Goal: Task Accomplishment & Management: Manage account settings

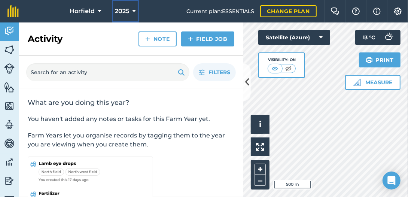
click at [132, 9] on icon at bounding box center [134, 11] width 4 height 9
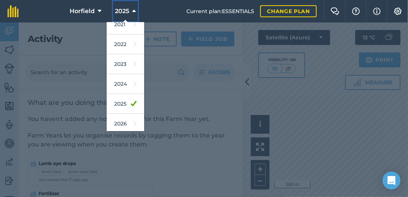
scroll to position [99, 0]
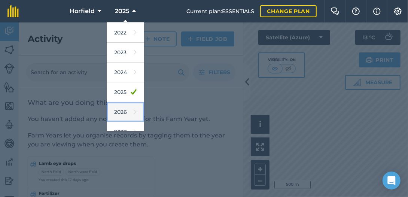
click at [117, 109] on link "2026" at bounding box center [125, 112] width 37 height 20
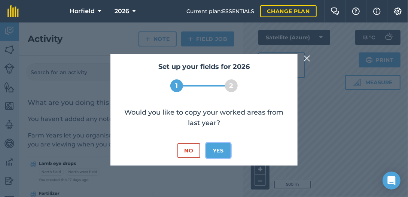
click at [218, 147] on button "Yes" at bounding box center [218, 150] width 24 height 15
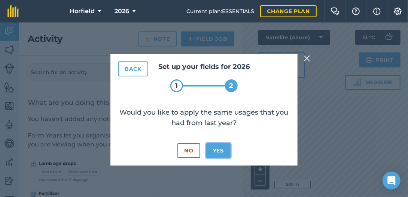
click at [216, 151] on button "Yes" at bounding box center [218, 150] width 24 height 15
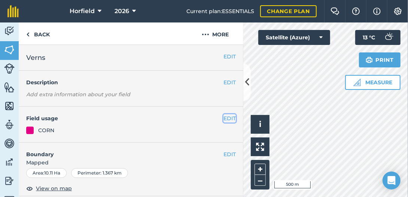
click at [227, 119] on button "EDIT" at bounding box center [229, 118] width 12 height 8
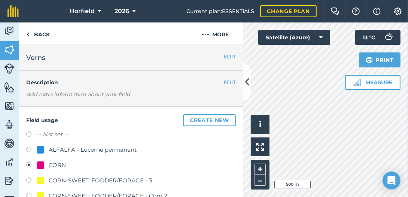
click at [28, 133] on label at bounding box center [31, 134] width 10 height 7
radio input "true"
radio input "false"
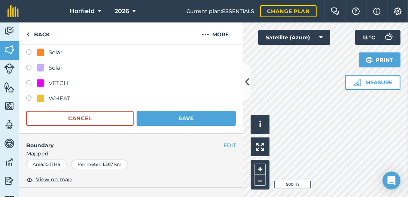
scroll to position [210, 0]
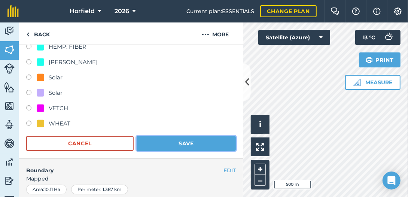
click at [173, 140] on button "Save" at bounding box center [186, 143] width 99 height 15
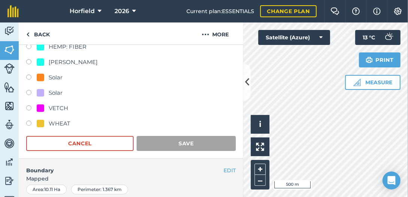
scroll to position [173, 0]
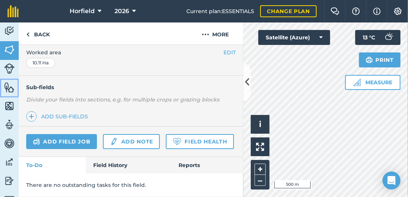
click at [9, 86] on img at bounding box center [9, 87] width 10 height 11
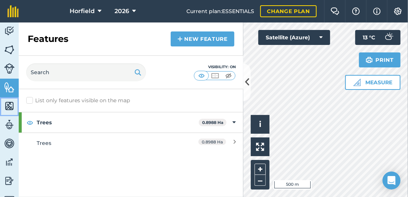
click at [9, 104] on img at bounding box center [9, 105] width 10 height 11
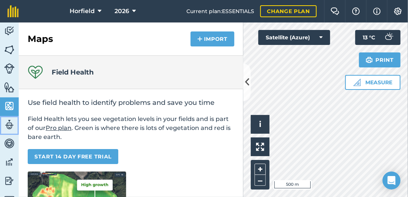
click at [10, 126] on img at bounding box center [9, 124] width 10 height 11
select select "MEMBER"
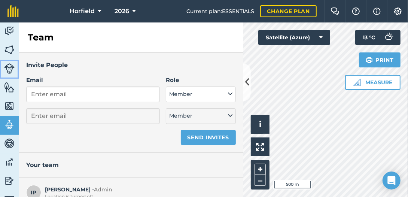
click at [11, 65] on img at bounding box center [9, 68] width 10 height 10
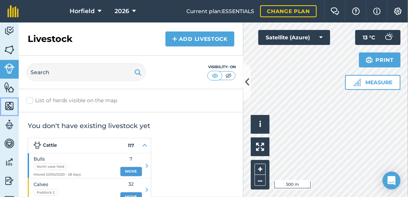
click at [11, 106] on img at bounding box center [9, 105] width 10 height 11
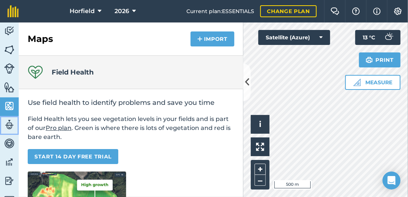
click at [10, 123] on img at bounding box center [9, 124] width 10 height 11
select select "MEMBER"
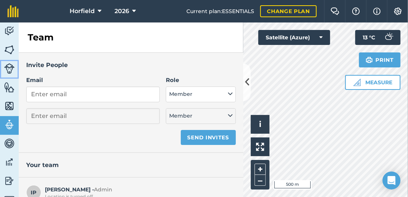
click at [8, 66] on img at bounding box center [9, 68] width 10 height 10
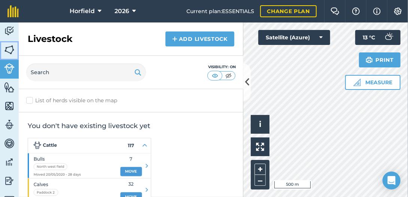
click at [10, 48] on img at bounding box center [9, 49] width 10 height 11
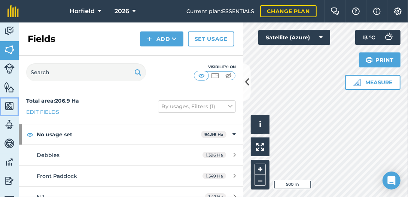
click at [11, 101] on img at bounding box center [9, 105] width 10 height 11
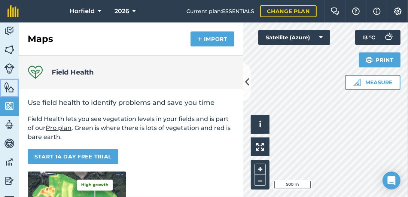
click at [12, 86] on img at bounding box center [9, 87] width 10 height 11
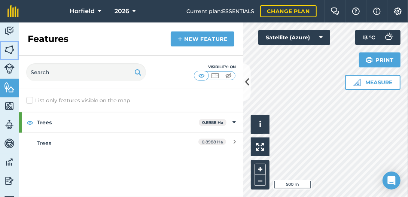
click at [8, 48] on img at bounding box center [9, 49] width 10 height 11
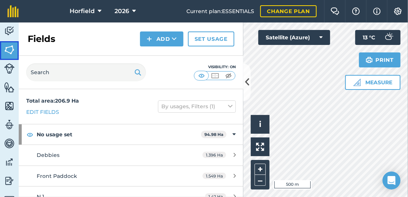
click at [8, 48] on img at bounding box center [9, 49] width 10 height 11
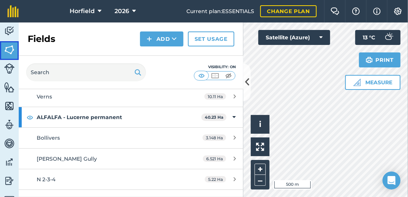
scroll to position [266, 0]
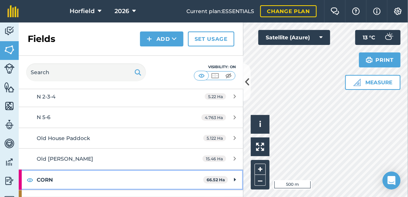
click at [41, 175] on strong "CORN" at bounding box center [120, 179] width 166 height 20
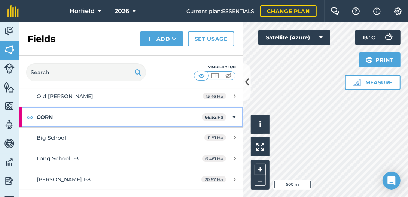
scroll to position [342, 0]
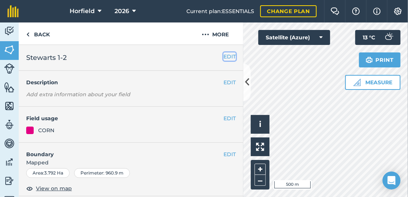
click at [225, 56] on button "EDIT" at bounding box center [229, 56] width 12 height 8
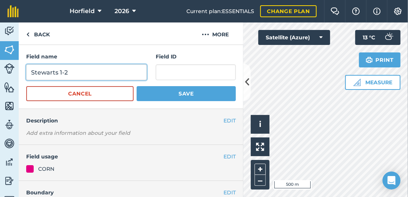
click at [70, 72] on input "Stewarts 1-2" at bounding box center [86, 72] width 120 height 16
type input "Stewarts 1-3"
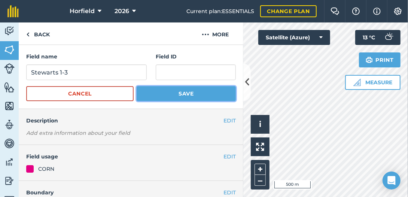
click at [171, 91] on button "Save" at bounding box center [186, 93] width 99 height 15
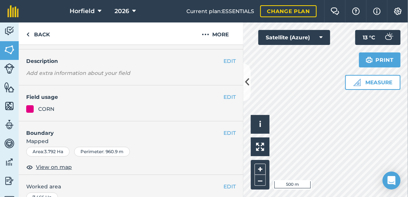
scroll to position [38, 0]
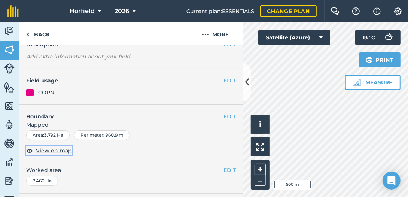
click at [51, 149] on span "View on map" at bounding box center [54, 150] width 36 height 8
click at [227, 113] on button "EDIT" at bounding box center [229, 116] width 12 height 8
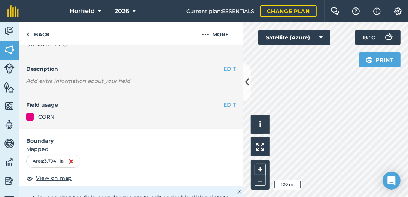
scroll to position [0, 0]
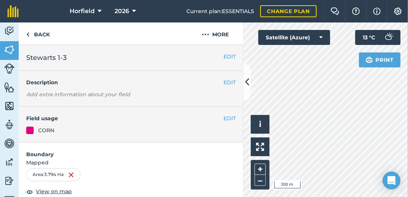
click at [66, 57] on span "Stewarts 1-3" at bounding box center [46, 57] width 40 height 10
click at [65, 57] on span "Stewarts 1-3" at bounding box center [46, 57] width 40 height 10
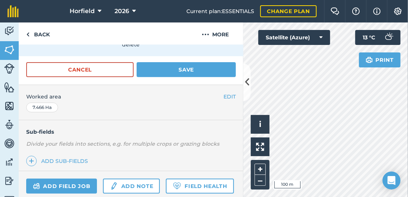
scroll to position [161, 0]
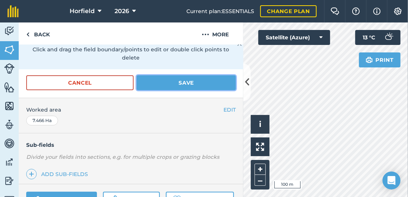
click at [180, 79] on button "Save" at bounding box center [186, 82] width 99 height 15
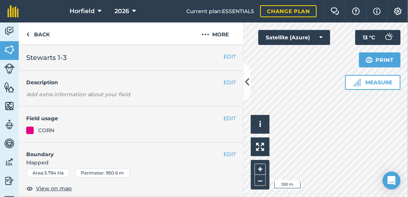
scroll to position [0, 0]
click at [226, 55] on button "EDIT" at bounding box center [229, 56] width 12 height 8
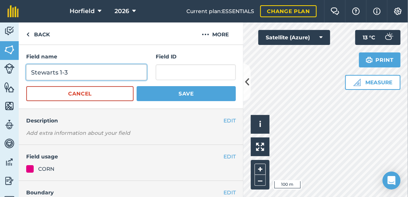
click at [67, 71] on input "Stewarts 1-3" at bounding box center [86, 72] width 120 height 16
type input "Stewarts 1-2"
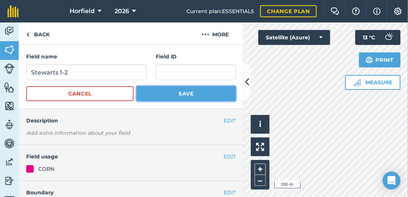
click at [171, 95] on button "Save" at bounding box center [186, 93] width 99 height 15
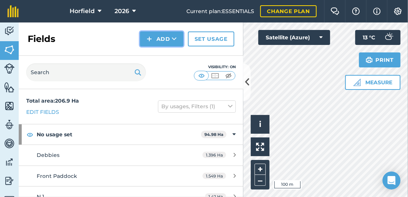
click at [166, 34] on button "Add" at bounding box center [161, 38] width 43 height 15
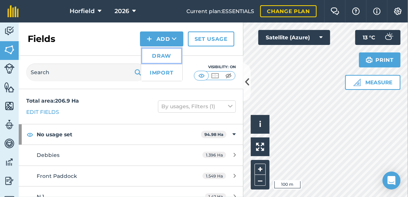
click at [159, 54] on link "Draw" at bounding box center [161, 56] width 41 height 16
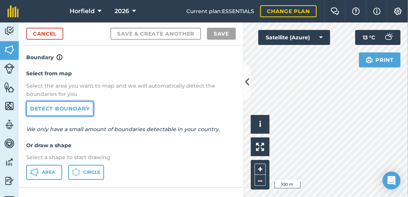
click at [56, 109] on link "Detect boundary" at bounding box center [59, 108] width 67 height 15
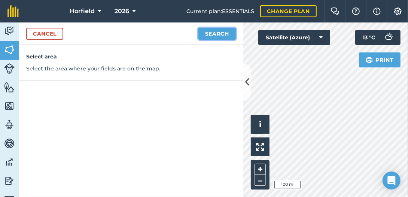
click at [224, 29] on button "Search" at bounding box center [216, 34] width 37 height 12
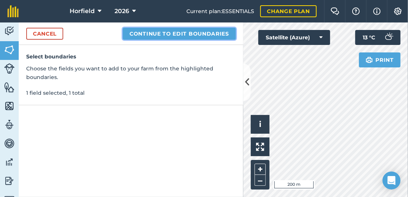
click at [194, 33] on button "Continue to edit boundaries" at bounding box center [179, 34] width 113 height 12
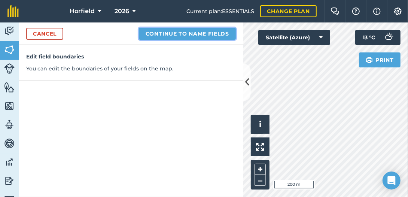
click at [200, 31] on button "Continue to name fields" at bounding box center [187, 34] width 97 height 12
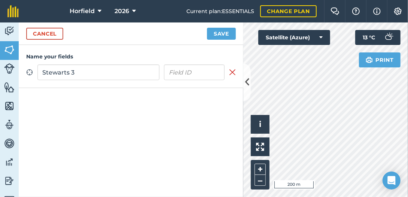
type input "Stewarts 3"
click at [221, 31] on button "Save" at bounding box center [221, 34] width 29 height 12
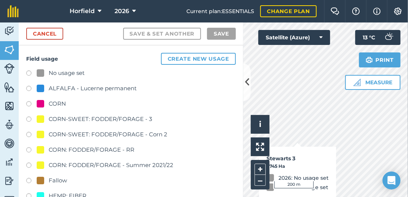
checkbox input "true"
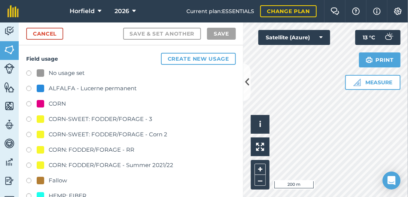
click at [29, 103] on label at bounding box center [31, 104] width 10 height 7
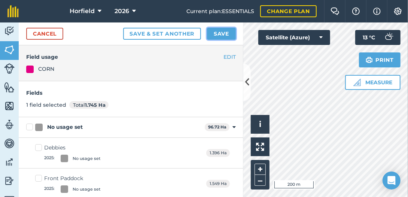
click at [226, 32] on button "Save" at bounding box center [221, 34] width 29 height 12
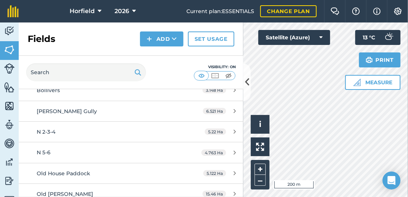
scroll to position [41, 0]
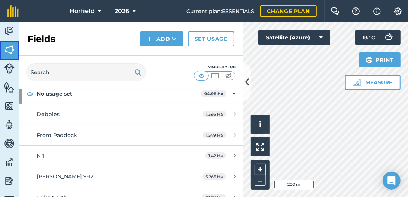
click at [7, 47] on img at bounding box center [9, 49] width 10 height 11
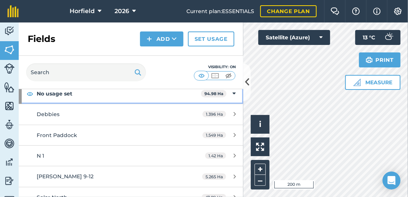
click at [232, 91] on icon at bounding box center [233, 93] width 3 height 8
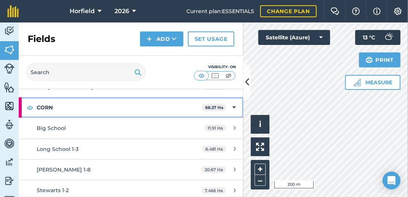
click at [45, 104] on strong "CORN" at bounding box center [119, 107] width 165 height 20
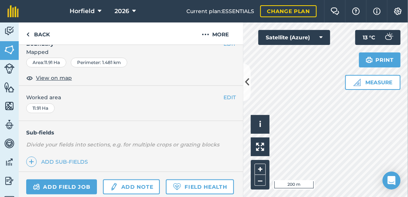
scroll to position [98, 0]
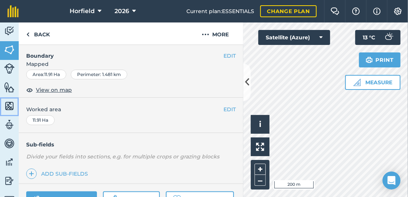
click at [13, 106] on img at bounding box center [9, 105] width 10 height 11
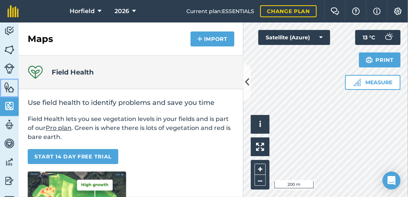
click at [9, 88] on img at bounding box center [9, 87] width 10 height 11
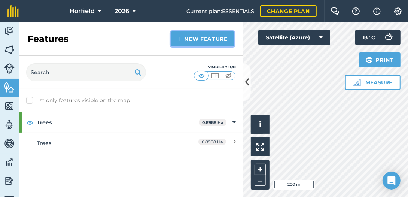
click at [185, 39] on link "New feature" at bounding box center [203, 38] width 64 height 15
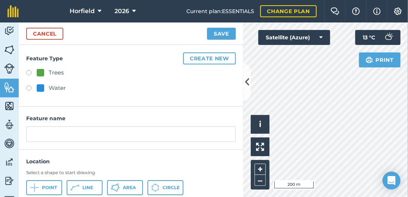
click at [29, 71] on label at bounding box center [31, 73] width 10 height 7
radio input "true"
type input "Trees 2"
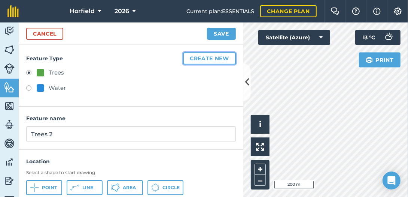
click at [216, 59] on button "Create new" at bounding box center [209, 58] width 53 height 12
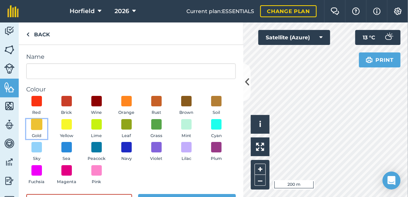
click at [43, 125] on span at bounding box center [37, 124] width 12 height 12
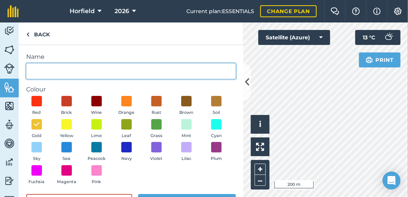
click at [65, 74] on input "Name" at bounding box center [131, 71] width 210 height 16
type input "lane big school"
click at [26, 96] on button "Red" at bounding box center [36, 106] width 21 height 20
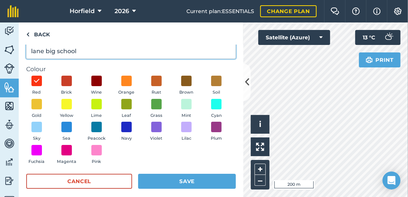
scroll to position [27, 0]
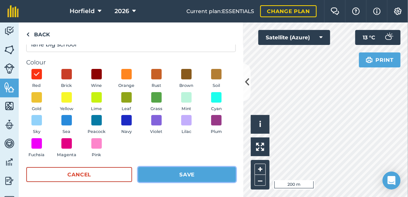
click at [184, 172] on button "Save" at bounding box center [187, 174] width 98 height 15
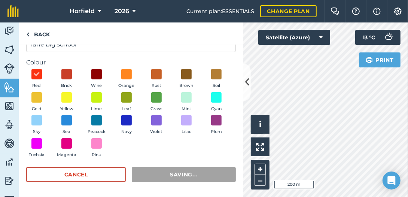
radio input "false"
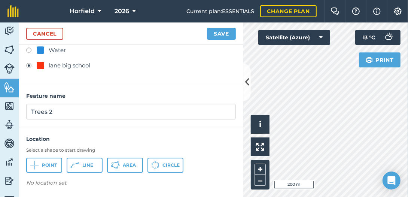
scroll to position [38, 0]
click at [47, 162] on span "Point" at bounding box center [49, 165] width 15 height 6
click at [127, 162] on span "Area" at bounding box center [129, 165] width 13 height 6
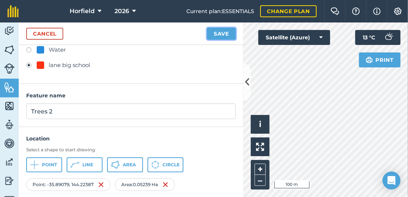
click at [222, 33] on button "Save" at bounding box center [221, 34] width 29 height 12
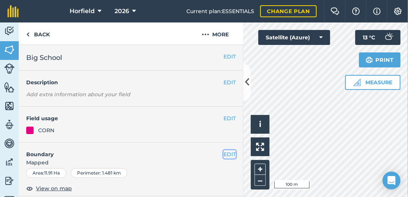
click at [230, 154] on button "EDIT" at bounding box center [229, 154] width 12 height 8
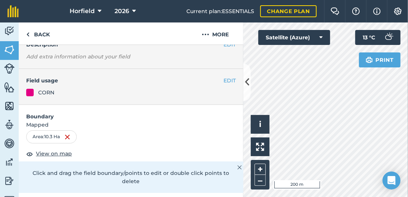
scroll to position [76, 0]
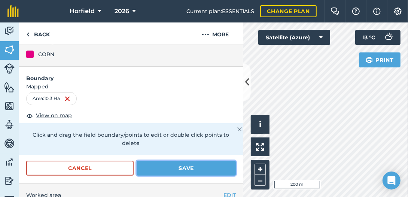
click at [191, 166] on button "Save" at bounding box center [186, 168] width 99 height 15
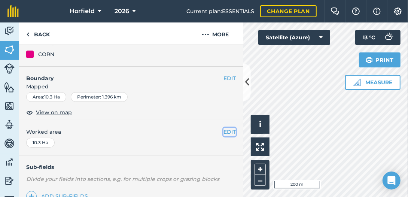
click at [225, 131] on button "EDIT" at bounding box center [229, 132] width 12 height 8
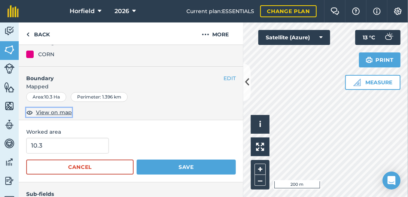
click at [58, 111] on span "View on map" at bounding box center [54, 112] width 36 height 8
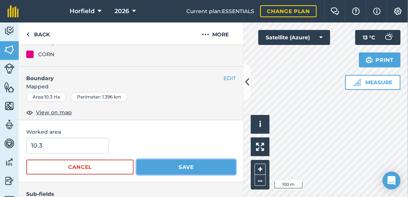
click at [195, 165] on button "Save" at bounding box center [186, 166] width 99 height 15
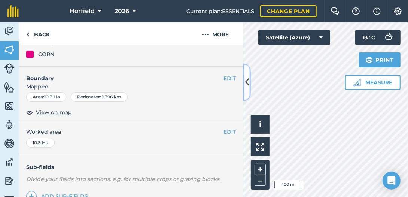
click at [247, 85] on icon at bounding box center [247, 82] width 4 height 13
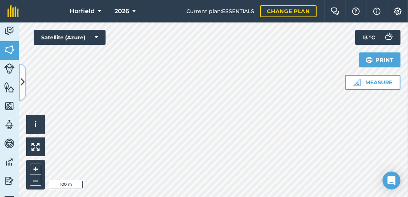
click at [22, 83] on icon at bounding box center [23, 82] width 4 height 13
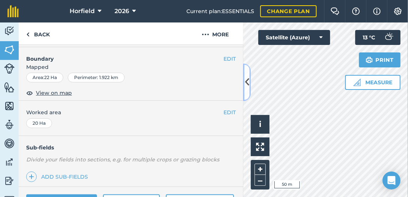
scroll to position [114, 0]
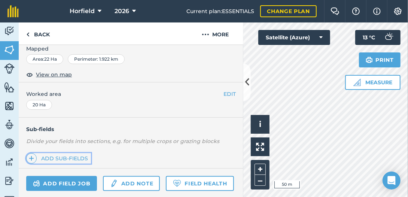
click at [47, 154] on link "Add sub-fields" at bounding box center [58, 158] width 65 height 10
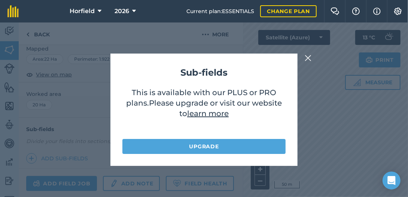
click at [308, 56] on img at bounding box center [308, 58] width 7 height 9
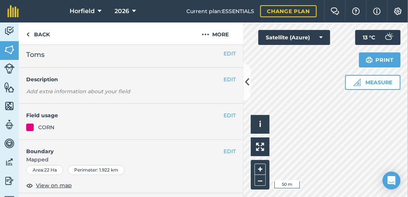
scroll to position [0, 0]
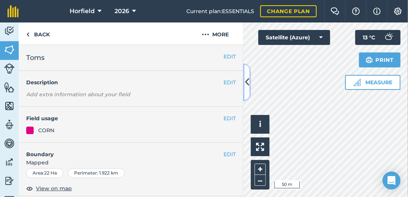
click at [248, 81] on icon at bounding box center [247, 82] width 4 height 13
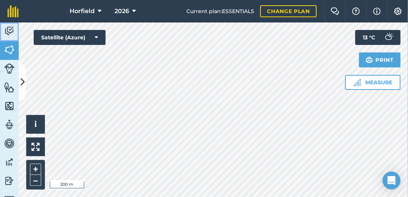
click at [9, 29] on img at bounding box center [9, 30] width 10 height 11
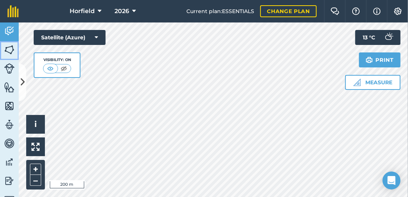
click at [9, 48] on img at bounding box center [9, 49] width 10 height 11
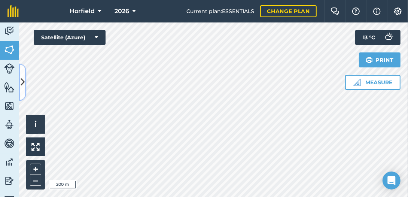
click at [24, 82] on icon at bounding box center [23, 82] width 4 height 13
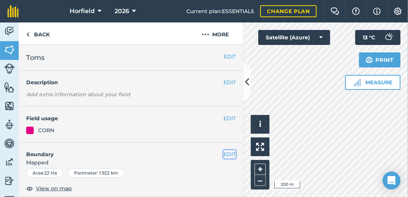
click at [227, 153] on button "EDIT" at bounding box center [229, 154] width 12 height 8
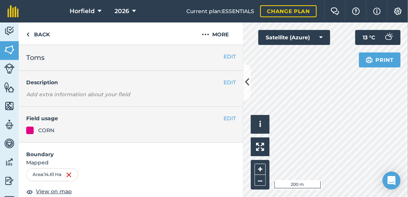
click at [47, 58] on h2 "Toms" at bounding box center [124, 57] width 197 height 10
click at [225, 55] on button "EDIT" at bounding box center [229, 56] width 12 height 8
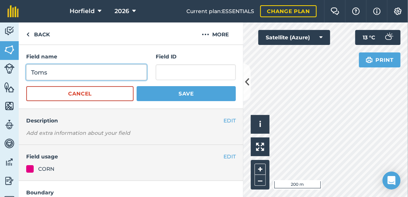
click at [51, 74] on input "Toms" at bounding box center [86, 72] width 120 height 16
drag, startPoint x: 47, startPoint y: 73, endPoint x: 26, endPoint y: 74, distance: 20.6
click at [26, 74] on input "Toms1-8" at bounding box center [86, 72] width 120 height 16
click at [88, 71] on input "New Boundary 1-8" at bounding box center [86, 72] width 120 height 16
type input "New Boundary 1-7"
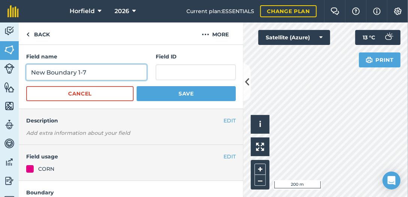
click at [137, 86] on button "Save" at bounding box center [186, 93] width 99 height 15
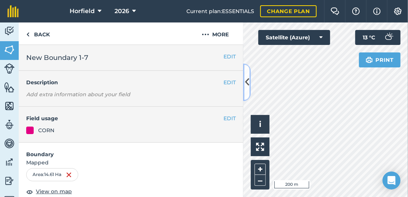
click at [248, 82] on icon at bounding box center [247, 82] width 4 height 13
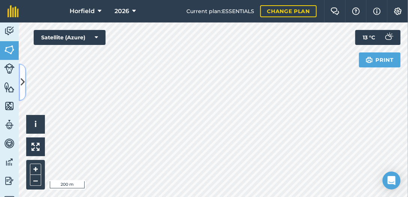
click at [21, 80] on icon at bounding box center [23, 82] width 4 height 13
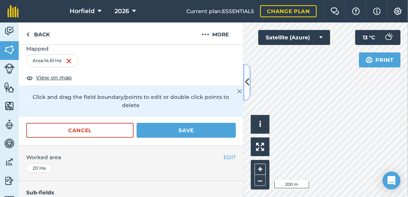
scroll to position [152, 0]
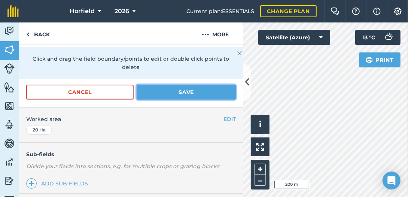
click at [191, 85] on button "Save" at bounding box center [186, 92] width 99 height 15
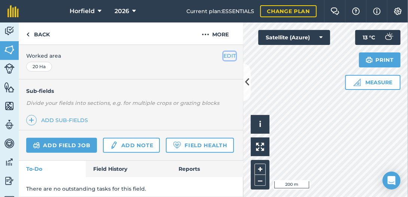
click at [225, 55] on button "EDIT" at bounding box center [229, 56] width 12 height 8
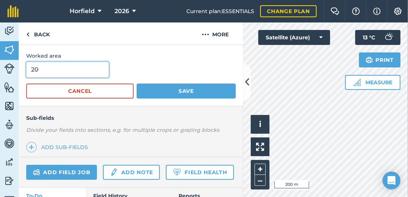
drag, startPoint x: 37, startPoint y: 69, endPoint x: 10, endPoint y: 69, distance: 26.9
click at [26, 69] on input "20" at bounding box center [67, 70] width 83 height 16
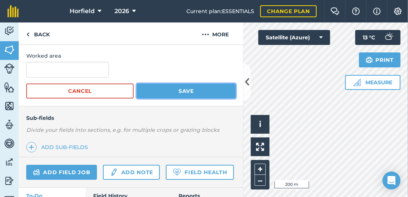
click at [164, 89] on button "Save" at bounding box center [186, 90] width 99 height 15
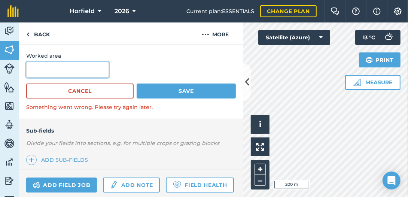
click at [55, 70] on input "text" at bounding box center [67, 70] width 83 height 16
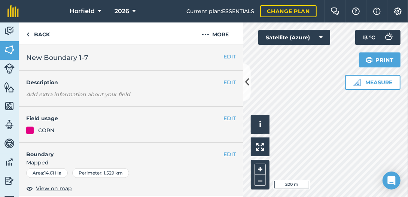
scroll to position [38, 0]
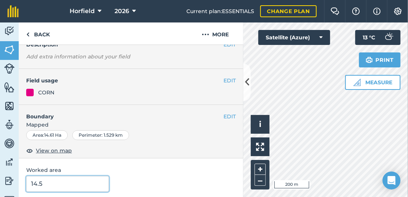
type input "14.5"
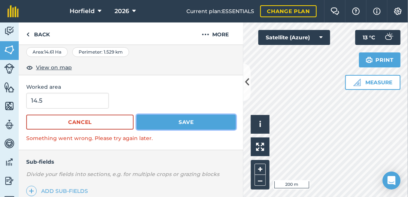
click at [171, 119] on button "Save" at bounding box center [186, 121] width 99 height 15
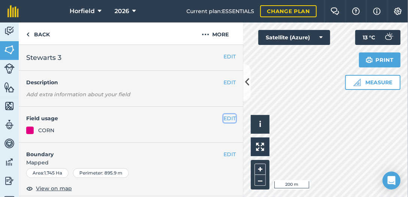
click at [225, 117] on button "EDIT" at bounding box center [229, 118] width 12 height 8
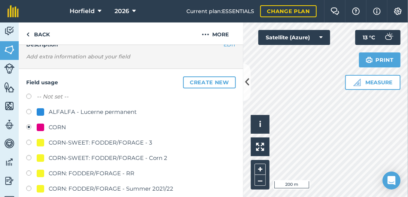
scroll to position [76, 0]
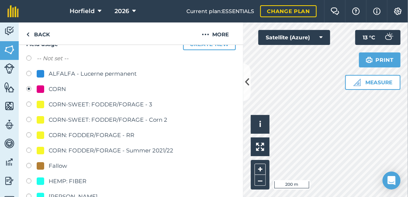
click at [30, 163] on label at bounding box center [31, 166] width 10 height 7
radio input "true"
radio input "false"
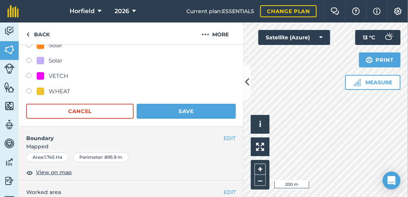
scroll to position [266, 0]
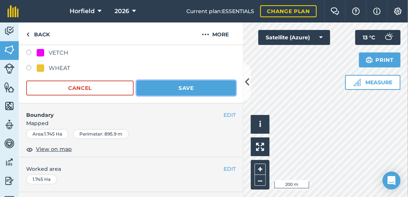
click at [200, 86] on button "Save" at bounding box center [186, 87] width 99 height 15
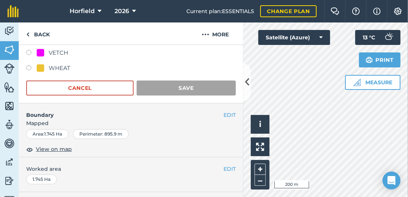
scroll to position [174, 0]
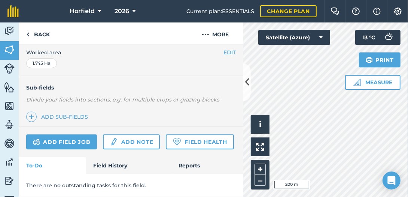
click at [232, 151] on div "Activity Fields Livestock Features Maps Team Vehicles Data Reporting Billing Tu…" at bounding box center [204, 109] width 408 height 174
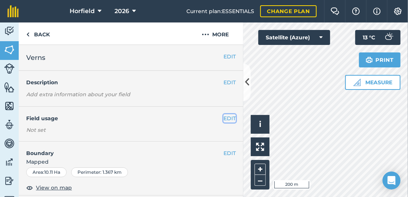
click at [229, 117] on button "EDIT" at bounding box center [229, 118] width 12 height 8
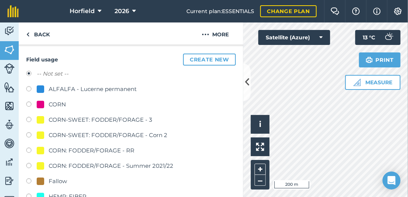
scroll to position [114, 0]
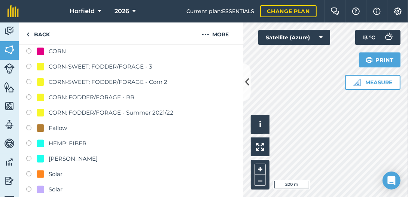
click at [28, 125] on label at bounding box center [31, 128] width 10 height 7
radio input "true"
radio input "false"
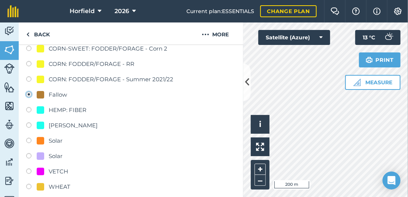
scroll to position [266, 0]
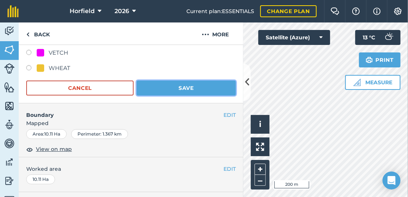
click at [179, 84] on button "Save" at bounding box center [186, 87] width 99 height 15
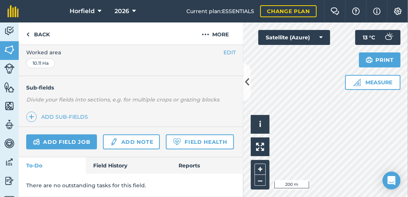
scroll to position [174, 0]
click at [26, 33] on img at bounding box center [27, 34] width 3 height 9
click at [35, 32] on link "Back" at bounding box center [38, 33] width 39 height 22
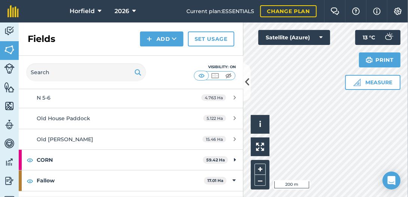
scroll to position [152, 0]
